Goal: Task Accomplishment & Management: Complete application form

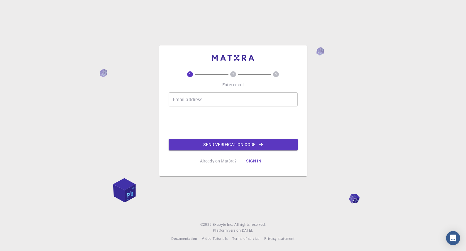
click at [186, 98] on div "Email address Email address" at bounding box center [233, 99] width 129 height 14
click at [186, 99] on div "Email address Email address" at bounding box center [233, 99] width 129 height 14
click at [210, 101] on input "Email address" at bounding box center [233, 99] width 129 height 14
type input "[EMAIL_ADDRESS][DOMAIN_NAME]"
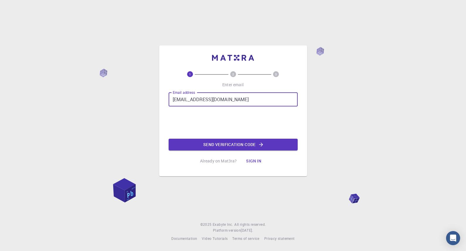
drag, startPoint x: 243, startPoint y: 100, endPoint x: 130, endPoint y: 85, distance: 113.6
click at [130, 85] on div "1 2 3 Enter email Email address [EMAIL_ADDRESS][DOMAIN_NAME] Email address Send…" at bounding box center [233, 125] width 466 height 251
type input "[EMAIL_ADDRESS][DOMAIN_NAME]"
click at [215, 146] on button "Send verification code" at bounding box center [233, 145] width 129 height 12
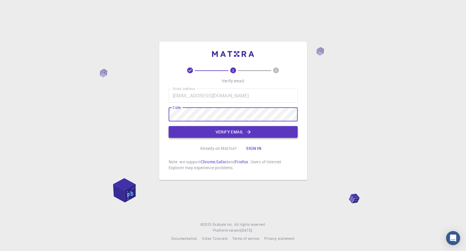
click at [225, 132] on button "Verify email" at bounding box center [233, 132] width 129 height 12
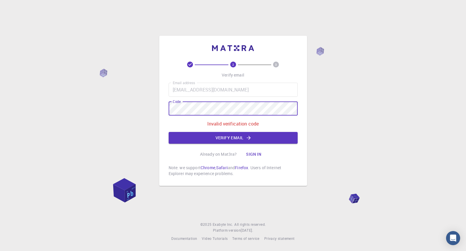
click at [106, 96] on div "2 3 Verify email Email address [EMAIL_ADDRESS][DOMAIN_NAME] Email address Code …" at bounding box center [233, 125] width 466 height 251
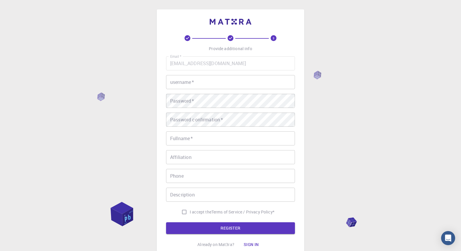
click at [205, 86] on input "username   *" at bounding box center [230, 82] width 129 height 14
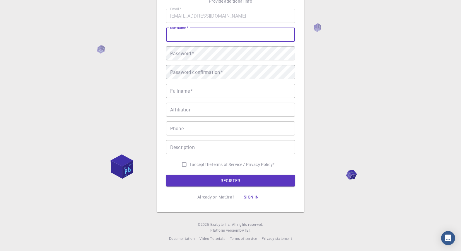
scroll to position [47, 0]
